Goal: Purchase product/service

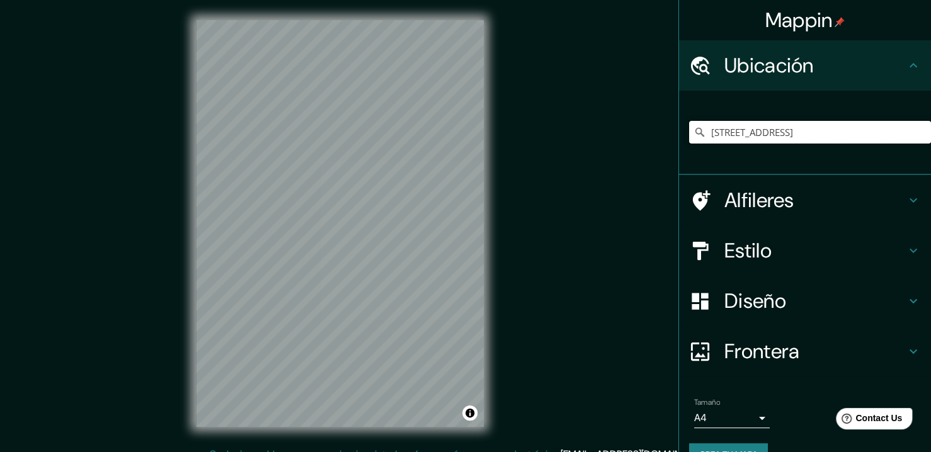
click at [821, 127] on input "[STREET_ADDRESS]" at bounding box center [810, 132] width 242 height 23
click at [901, 132] on input "[STREET_ADDRESS]" at bounding box center [810, 132] width 242 height 23
click at [762, 126] on input "Pick your city or area" at bounding box center [810, 132] width 242 height 23
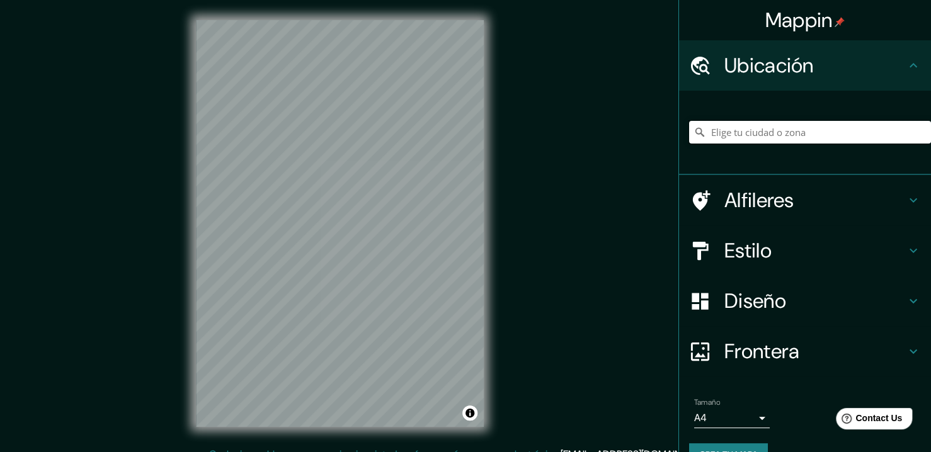
paste input "[STREET_ADDRESS]"
type input "[STREET_ADDRESS]"
click at [785, 265] on div "Estilo" at bounding box center [805, 250] width 252 height 50
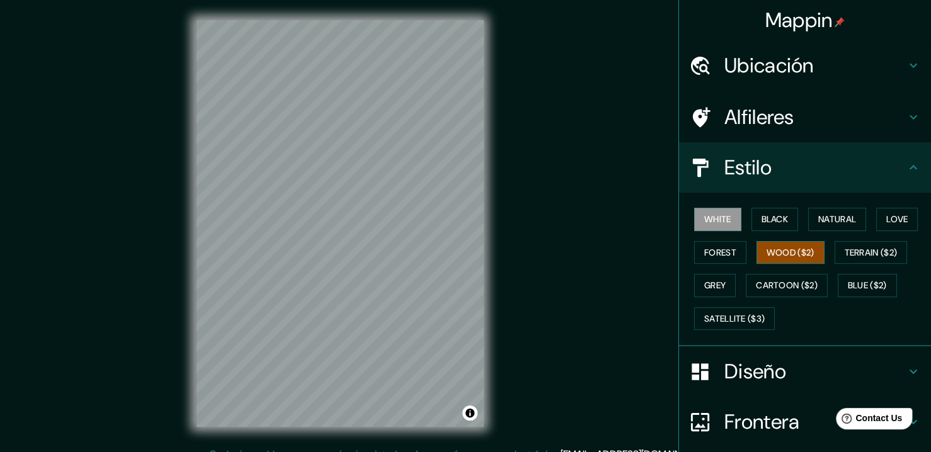
click at [782, 262] on button "Wood ($2)" at bounding box center [790, 252] width 68 height 23
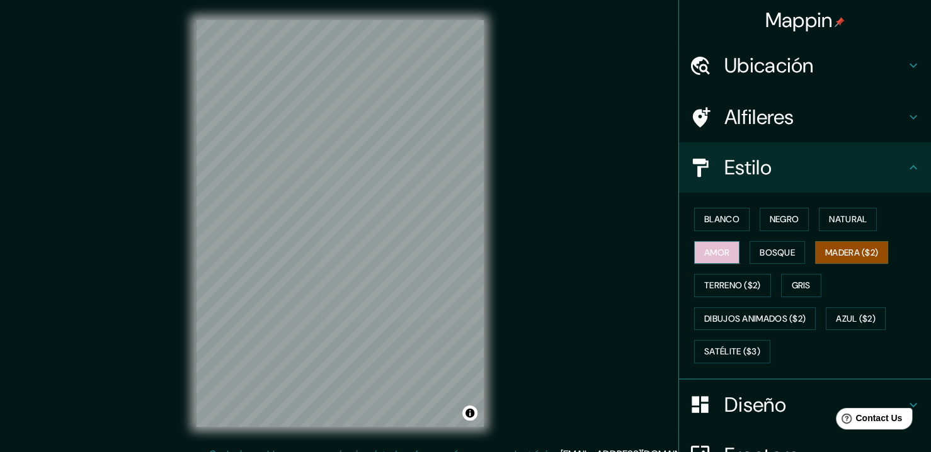
click at [722, 263] on button "Amor" at bounding box center [716, 252] width 45 height 23
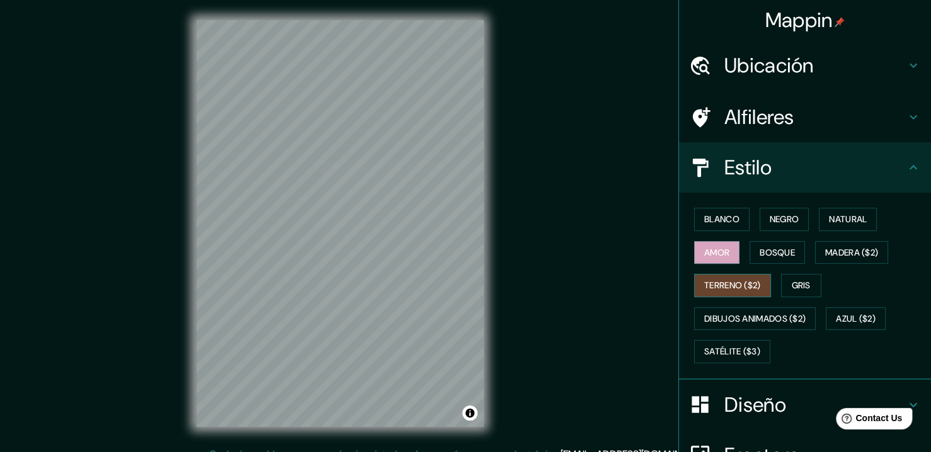
click at [725, 274] on button "Terreno ($2)" at bounding box center [732, 285] width 77 height 23
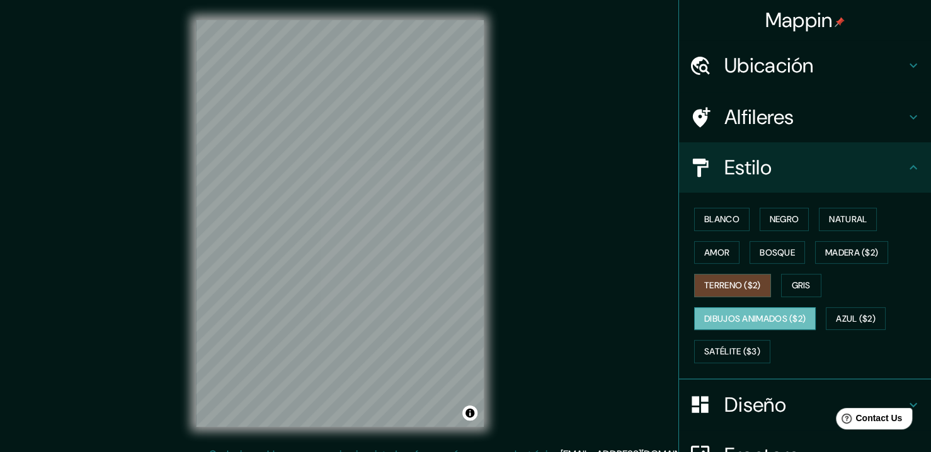
click at [756, 310] on button "Dibujos animados ($2)" at bounding box center [755, 318] width 122 height 23
click at [736, 336] on div "Blanco Negro Natural Amor Bosque Madera ($2) Terreno ($2) Gris Dibujos animados…" at bounding box center [810, 286] width 242 height 166
click at [739, 346] on button "Satélite ($3)" at bounding box center [732, 351] width 76 height 23
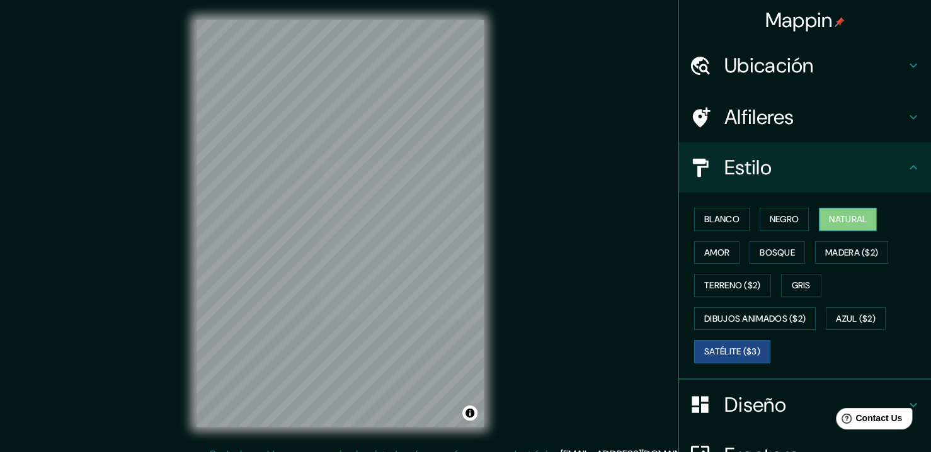
click at [843, 220] on button "Natural" at bounding box center [848, 219] width 58 height 23
click at [787, 217] on button "Negro" at bounding box center [784, 219] width 50 height 23
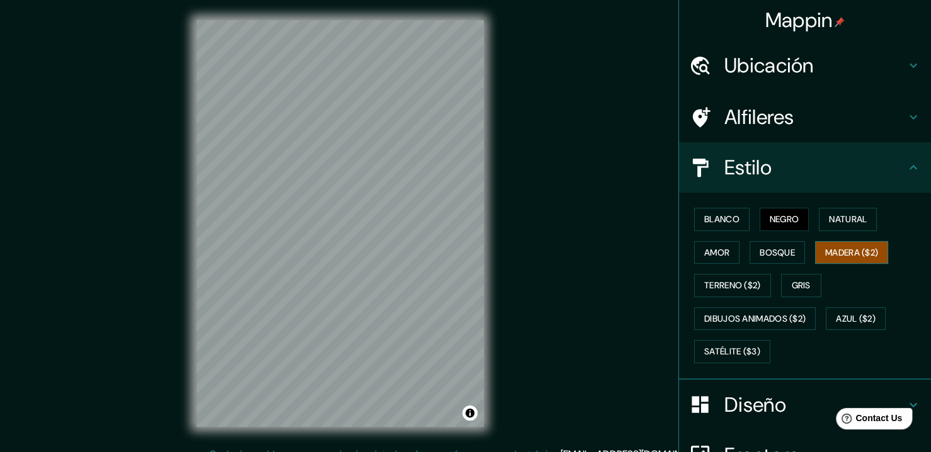
click at [831, 253] on button "Madera ($2)" at bounding box center [851, 252] width 73 height 23
click at [799, 283] on button "Gris" at bounding box center [801, 285] width 40 height 23
